Goal: Ask a question

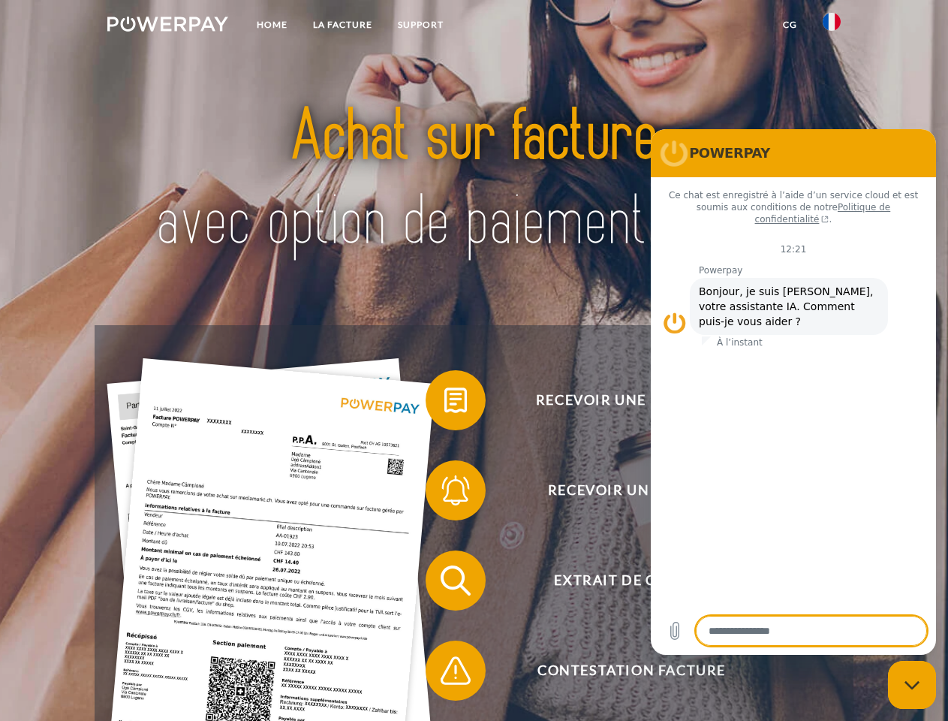
click at [167, 26] on img at bounding box center [167, 24] width 121 height 15
click at [832, 26] on img at bounding box center [832, 22] width 18 height 18
click at [790, 25] on link "CG" at bounding box center [790, 24] width 40 height 27
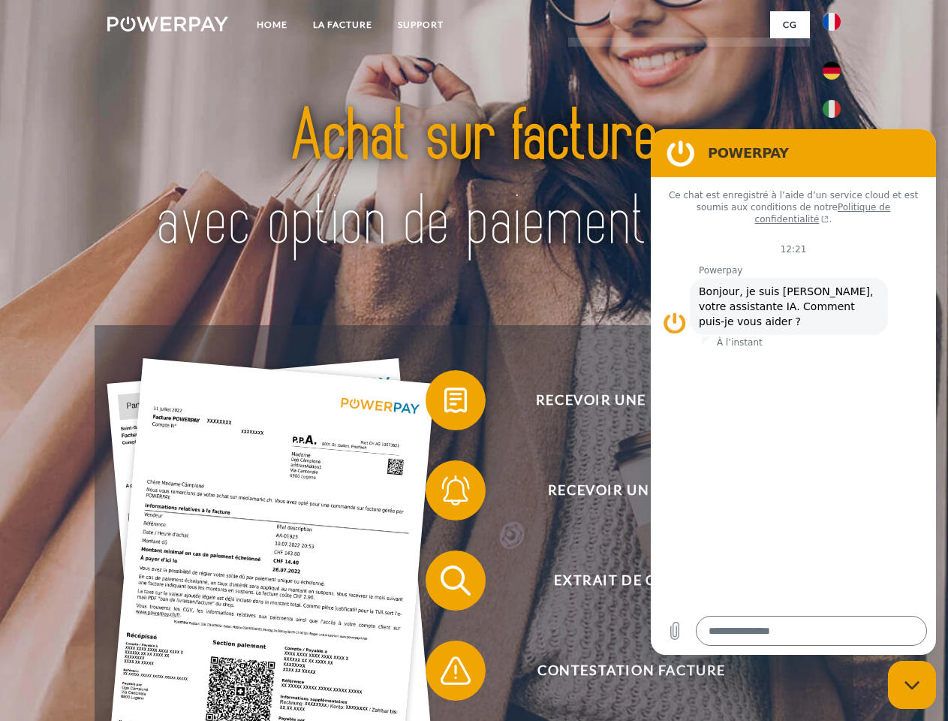
click at [444, 403] on span at bounding box center [433, 400] width 75 height 75
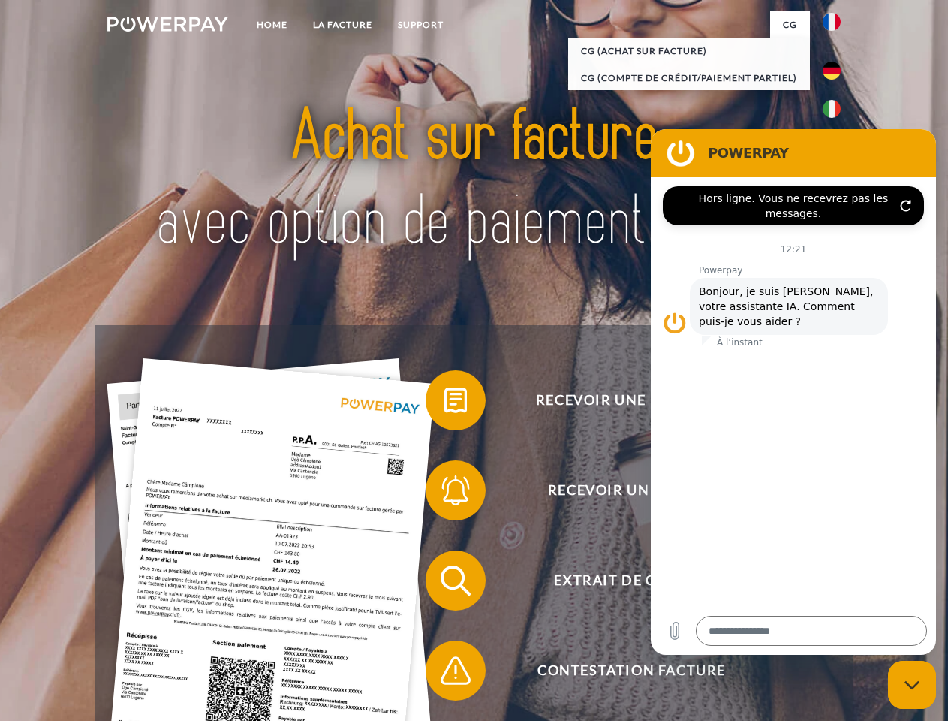
click at [444, 493] on span at bounding box center [433, 490] width 75 height 75
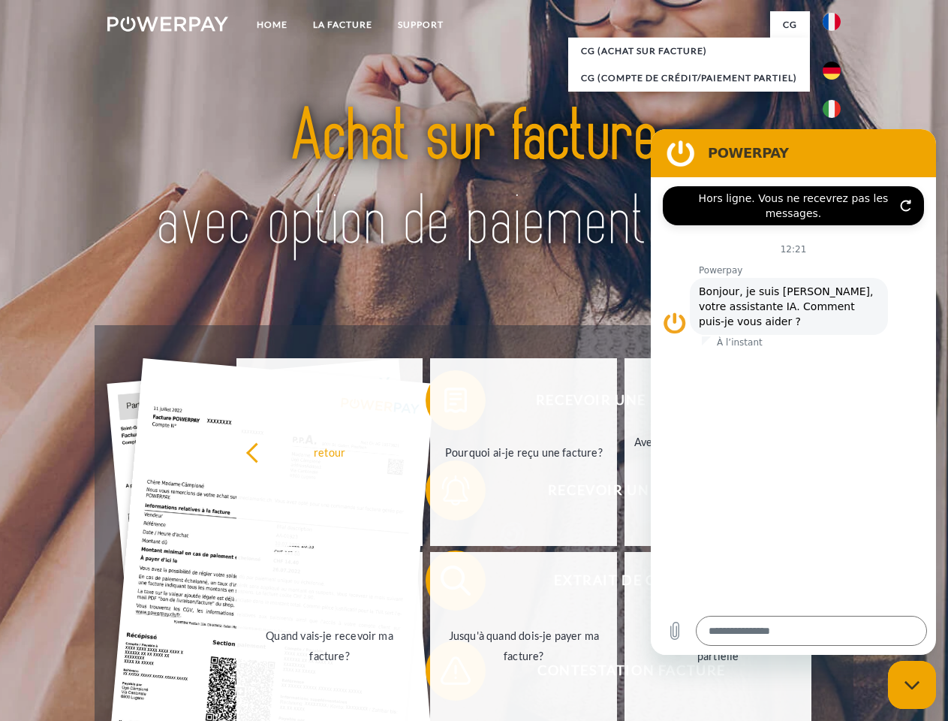
click at [444, 583] on link "Jusqu'à quand dois-je payer ma facture?" at bounding box center [523, 646] width 187 height 188
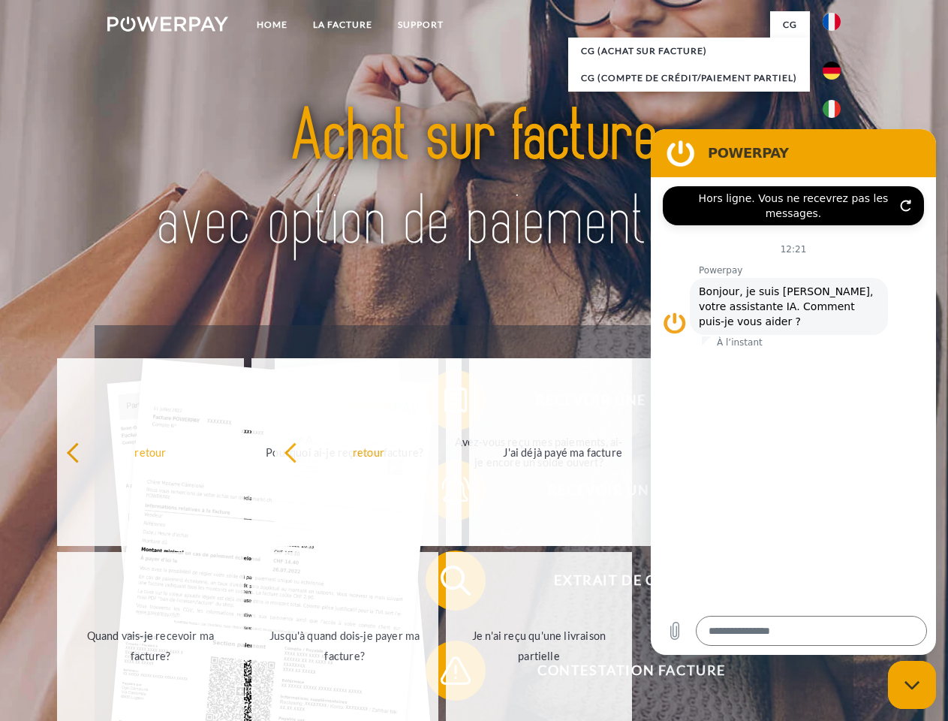
click at [444, 673] on span at bounding box center [433, 670] width 75 height 75
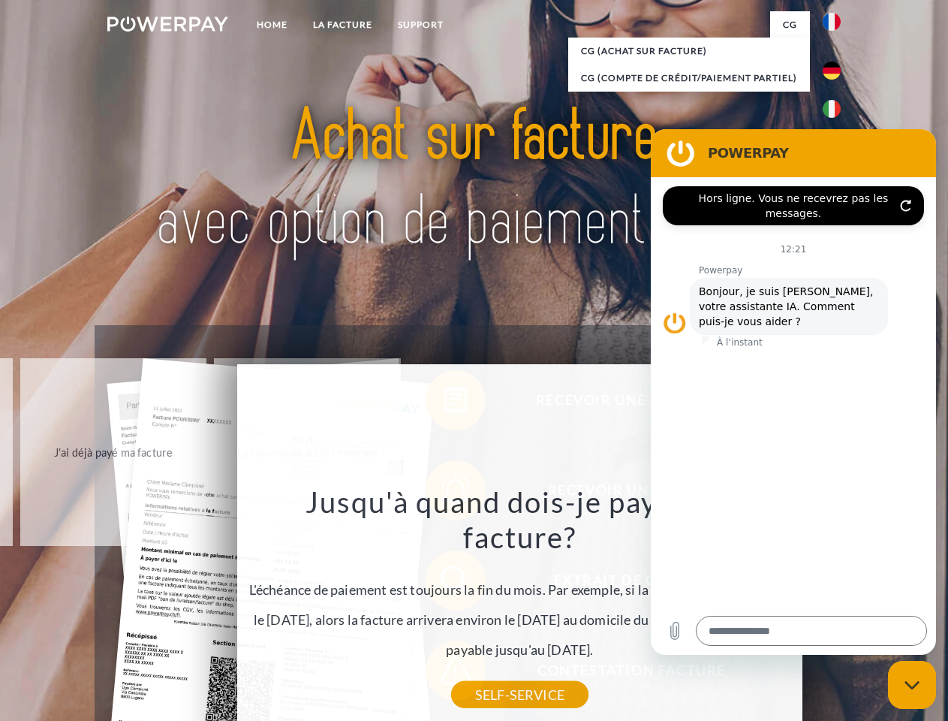
click at [912, 685] on icon "Fermer la fenêtre de messagerie" at bounding box center [913, 685] width 16 height 10
type textarea "*"
